Goal: Find specific page/section

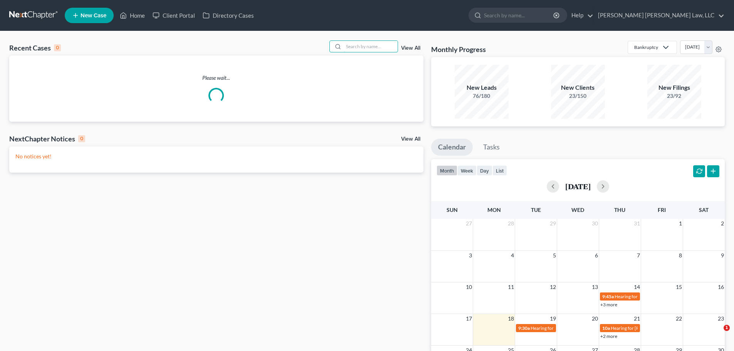
click at [366, 46] on input "search" at bounding box center [371, 46] width 54 height 11
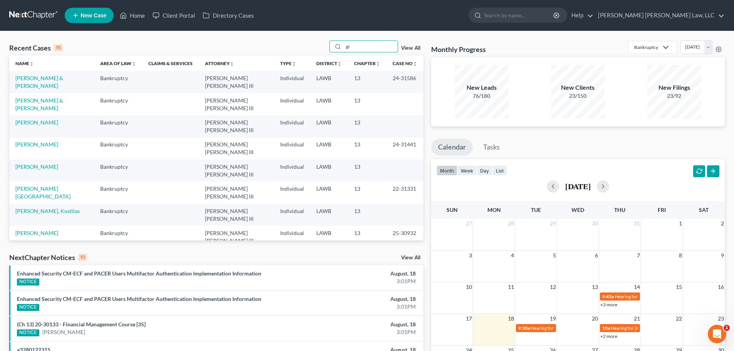
type input "g"
type input "[PERSON_NAME]"
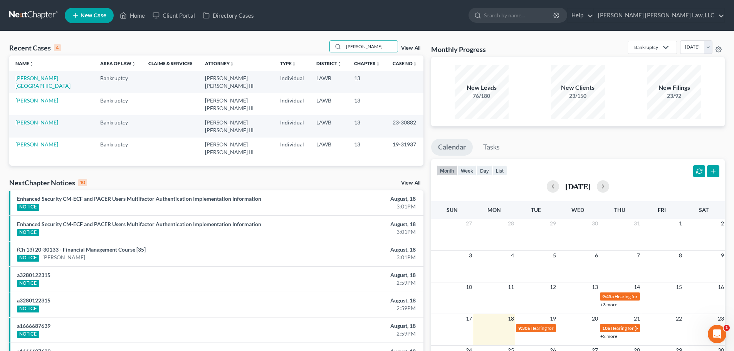
click at [47, 97] on link "[PERSON_NAME]" at bounding box center [36, 100] width 43 height 7
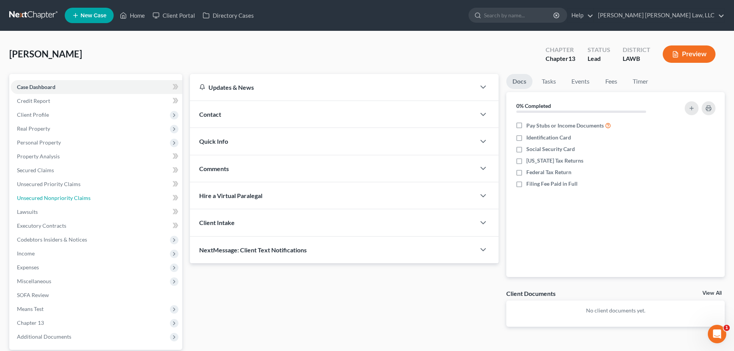
click at [75, 198] on span "Unsecured Nonpriority Claims" at bounding box center [54, 198] width 74 height 7
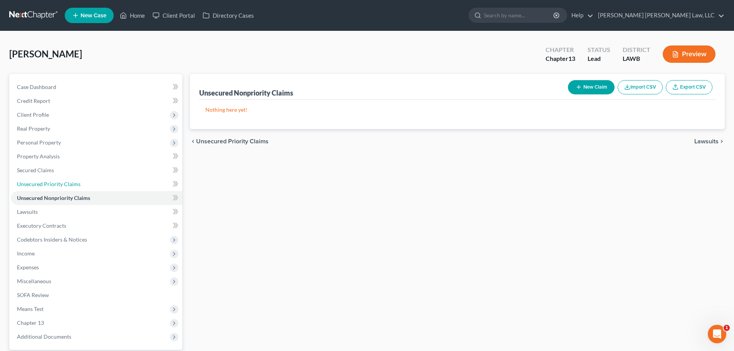
click at [65, 181] on span "Unsecured Priority Claims" at bounding box center [49, 184] width 64 height 7
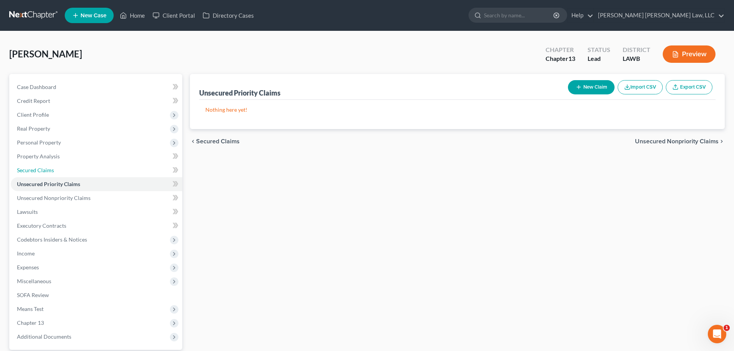
click at [83, 165] on link "Secured Claims" at bounding box center [96, 170] width 171 height 14
